Goal: Task Accomplishment & Management: Manage account settings

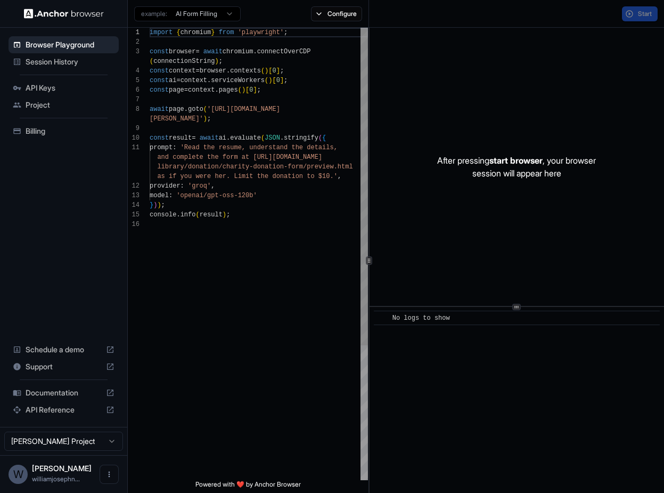
scroll to position [77, 0]
click at [42, 90] on span "API Keys" at bounding box center [70, 88] width 89 height 11
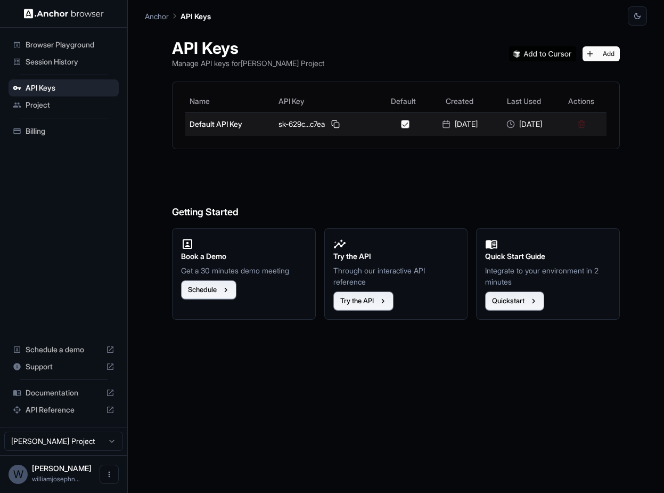
click at [227, 116] on td "Default API Key" at bounding box center [229, 124] width 89 height 24
click at [332, 125] on button at bounding box center [335, 124] width 13 height 13
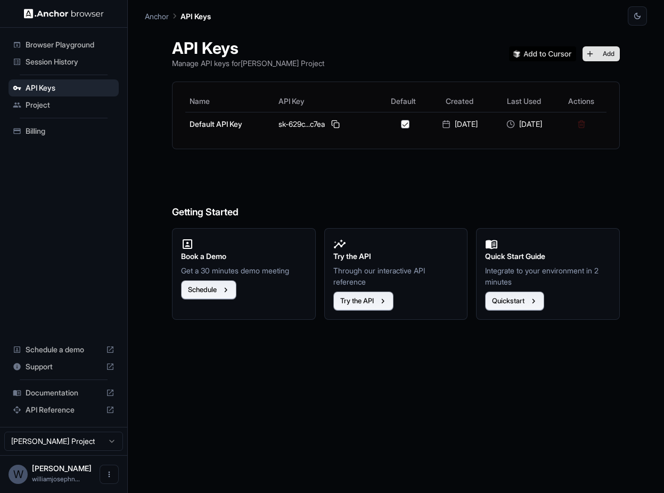
click at [616, 53] on button "Add" at bounding box center [601, 53] width 37 height 15
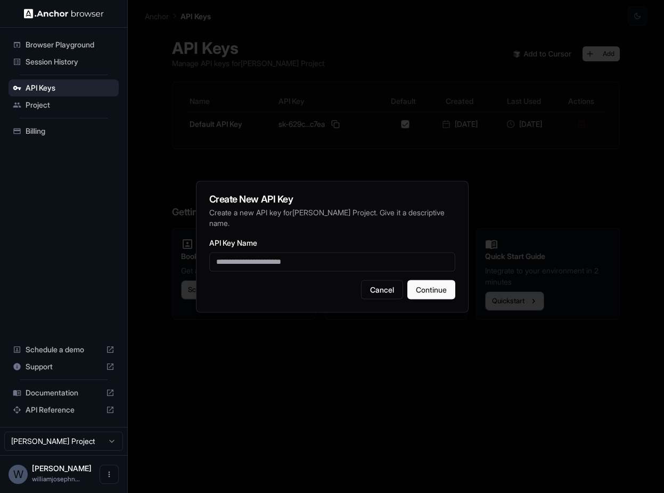
click at [275, 257] on input "API Key Name" at bounding box center [332, 261] width 246 height 19
type input "****"
click at [375, 237] on div "API Key Name ****" at bounding box center [332, 254] width 246 height 35
click at [425, 293] on button "Continue" at bounding box center [432, 289] width 48 height 19
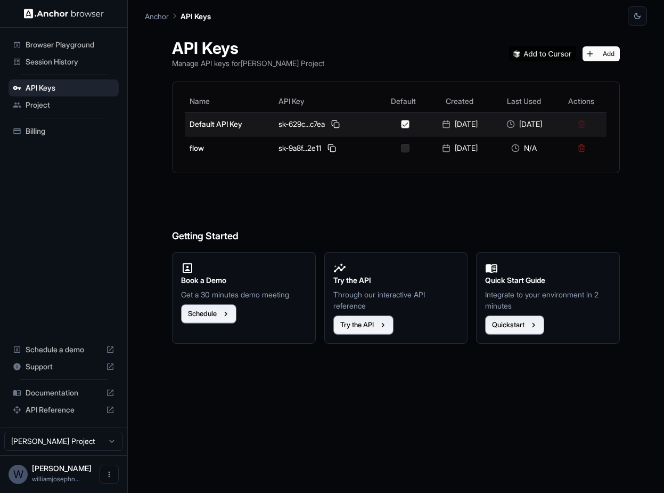
click at [401, 128] on button "button" at bounding box center [405, 124] width 9 height 9
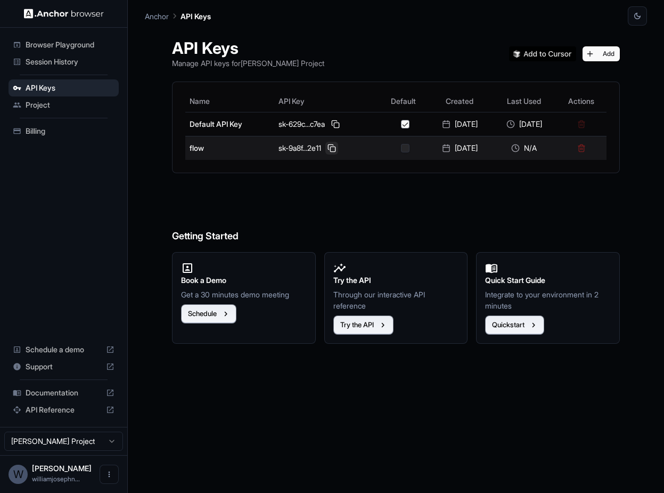
click at [328, 147] on button at bounding box center [332, 148] width 13 height 13
